Goal: Transaction & Acquisition: Book appointment/travel/reservation

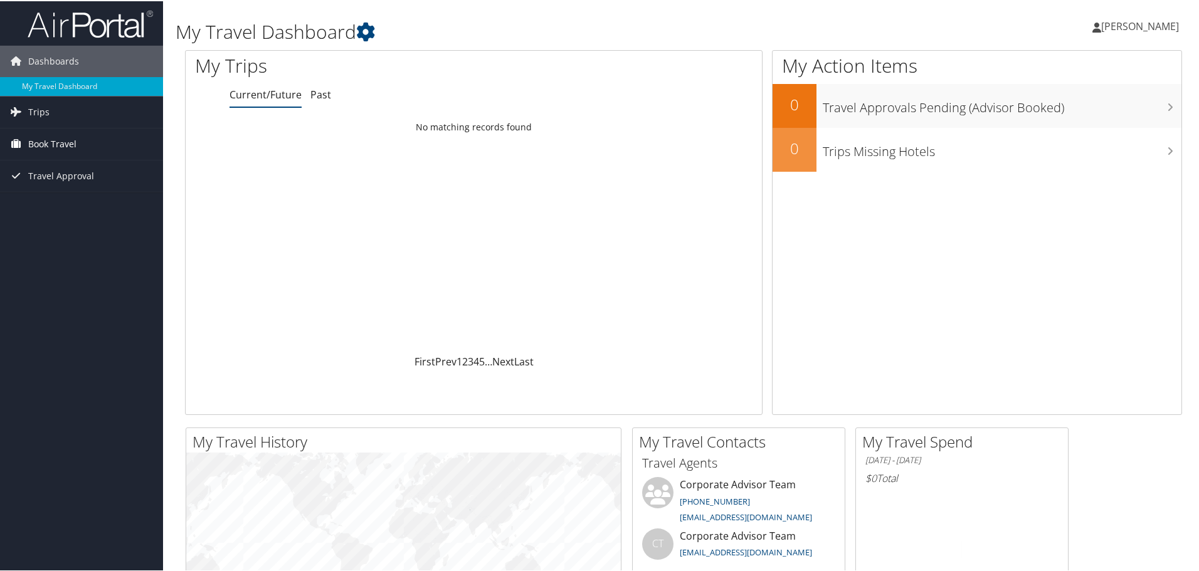
click at [41, 140] on span "Book Travel" at bounding box center [52, 142] width 48 height 31
click at [48, 202] on link "Book/Manage Online Trips" at bounding box center [81, 205] width 163 height 19
